Goal: Navigation & Orientation: Find specific page/section

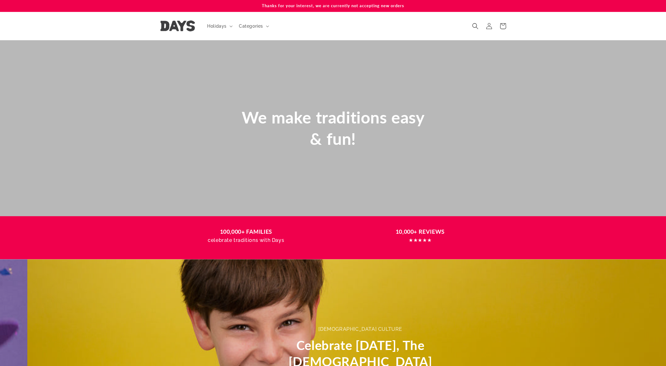
scroll to position [0, 666]
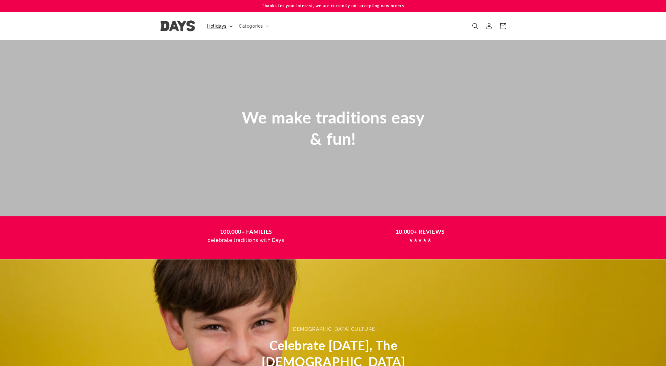
click at [220, 25] on span "Holidays" at bounding box center [216, 26] width 19 height 6
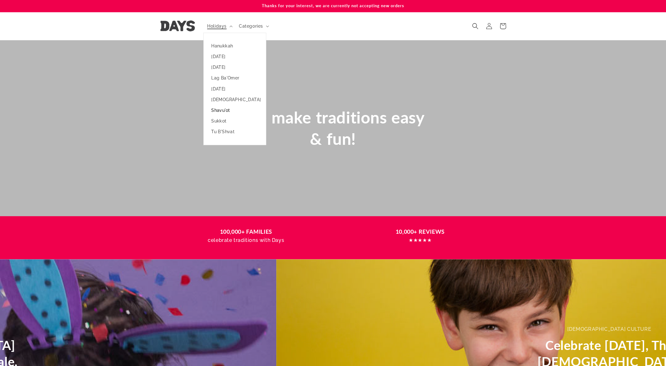
scroll to position [0, 0]
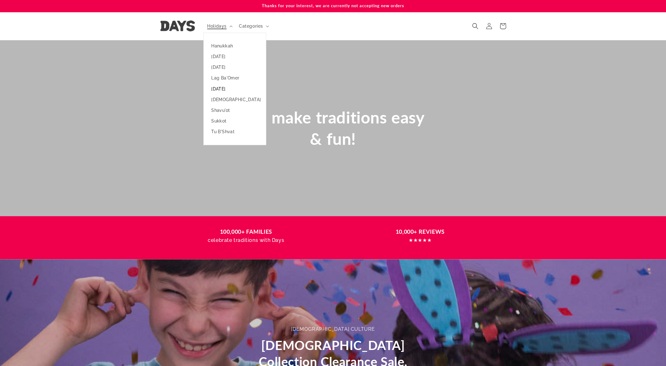
click at [232, 90] on link "[DATE]" at bounding box center [235, 89] width 62 height 11
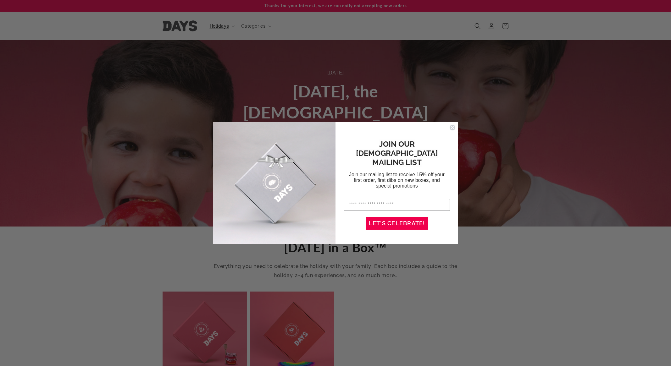
click at [454, 130] on circle "Close dialog" at bounding box center [453, 128] width 6 height 6
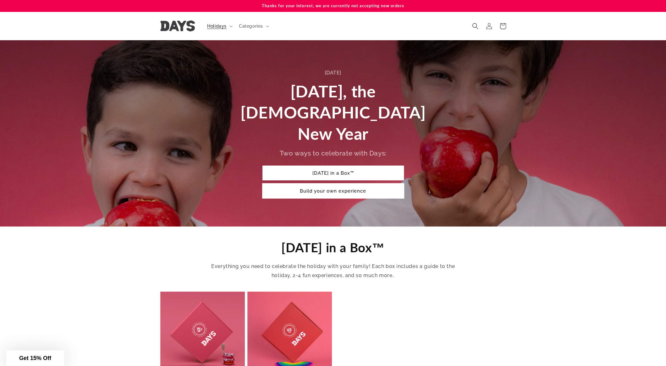
click at [321, 184] on link "Build your own experience" at bounding box center [334, 191] width 142 height 15
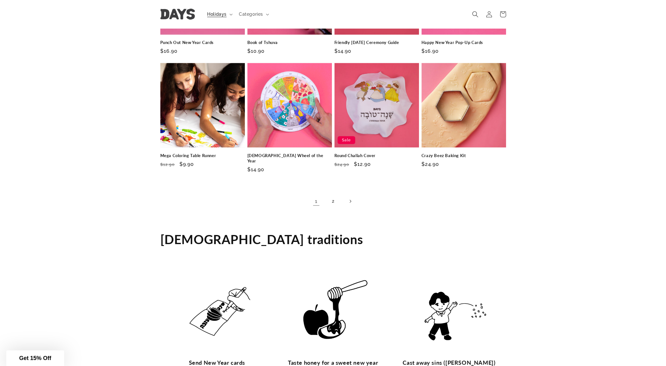
scroll to position [931, 0]
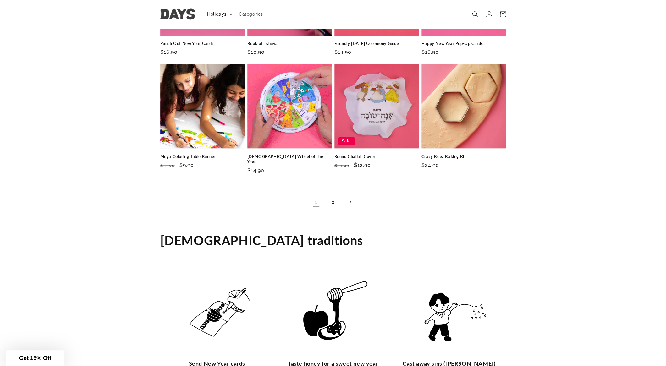
click at [351, 201] on icon "Next page" at bounding box center [350, 202] width 2 height 3
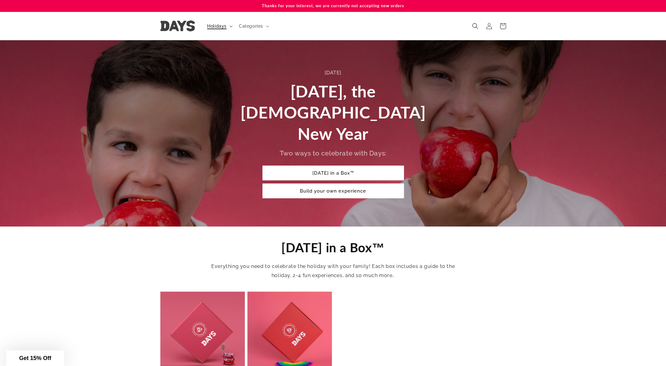
click at [221, 23] on summary "Holidays" at bounding box center [219, 25] width 32 height 13
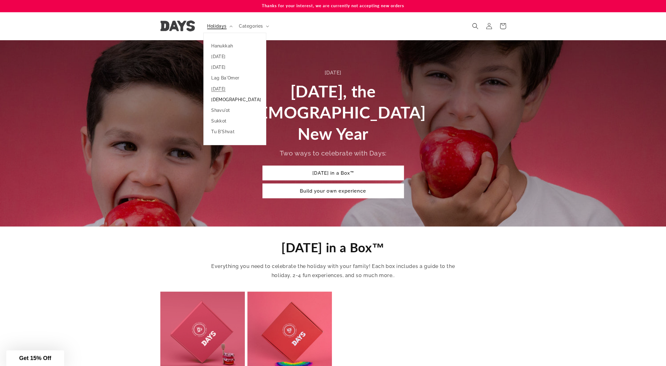
click at [220, 97] on link "[DEMOGRAPHIC_DATA]" at bounding box center [235, 99] width 62 height 11
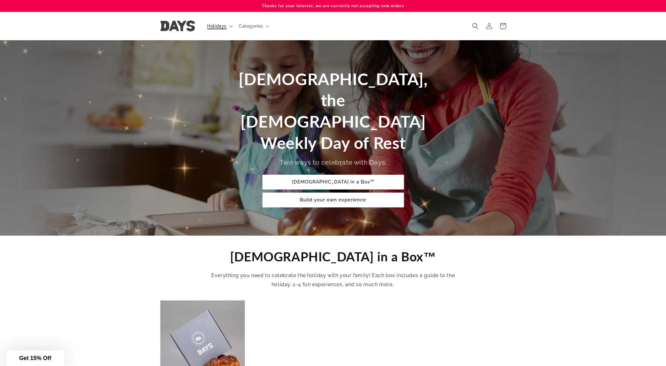
click at [208, 25] on span "Holidays" at bounding box center [216, 26] width 19 height 6
